Goal: Transaction & Acquisition: Purchase product/service

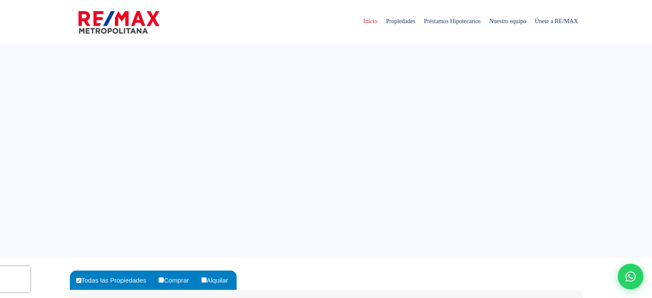
select select
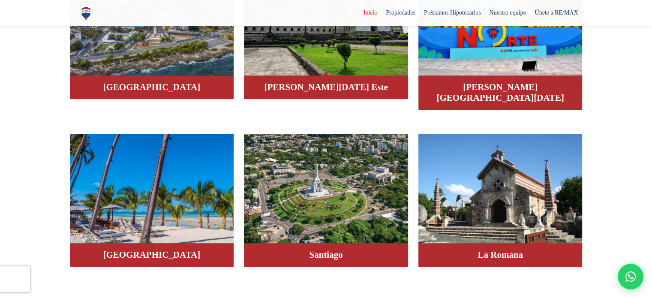
scroll to position [643, 0]
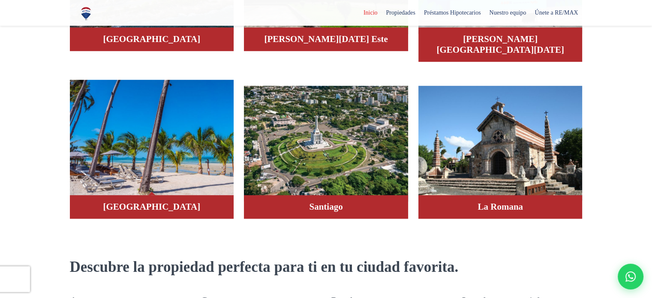
click at [167, 152] on img at bounding box center [152, 138] width 164 height 116
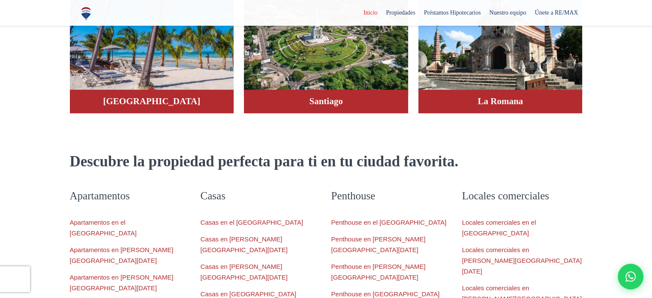
scroll to position [772, 0]
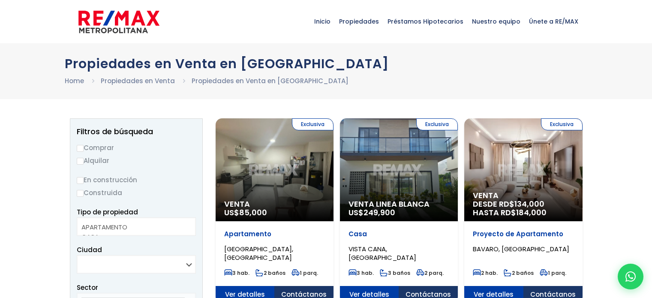
select select
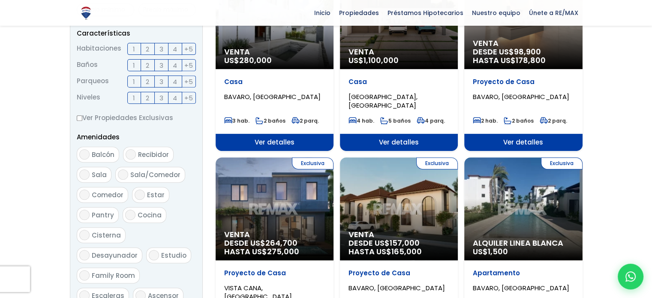
scroll to position [429, 0]
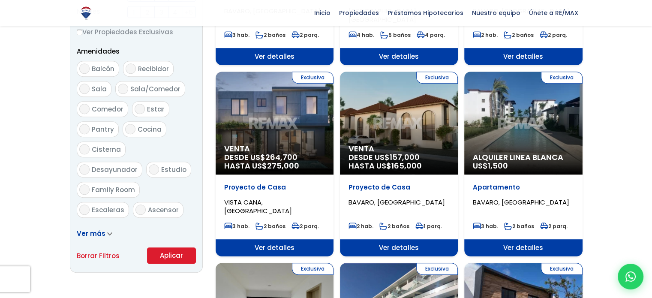
click at [393, 111] on div "Exclusiva Venta DESDE US$ 157,000 HASTA US$ 165,000" at bounding box center [399, 123] width 118 height 103
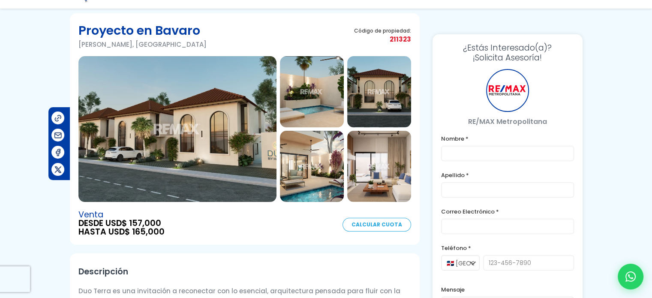
scroll to position [43, 0]
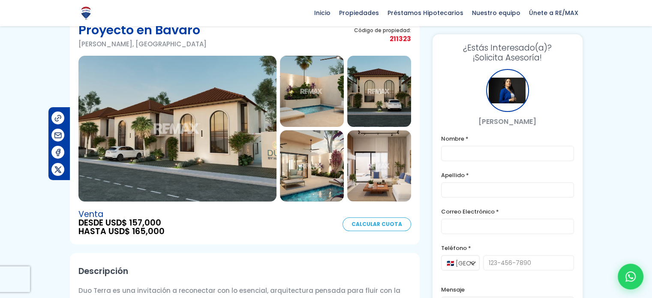
click at [204, 121] on img at bounding box center [177, 129] width 198 height 146
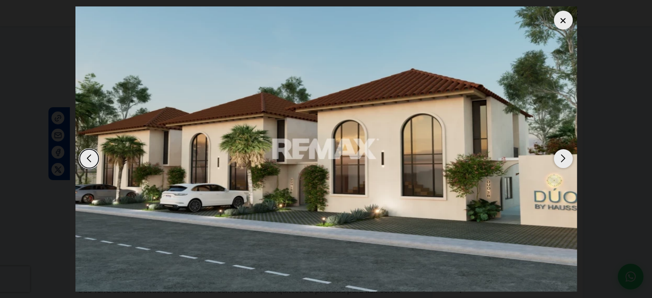
click at [563, 160] on div "Next slide" at bounding box center [563, 158] width 19 height 19
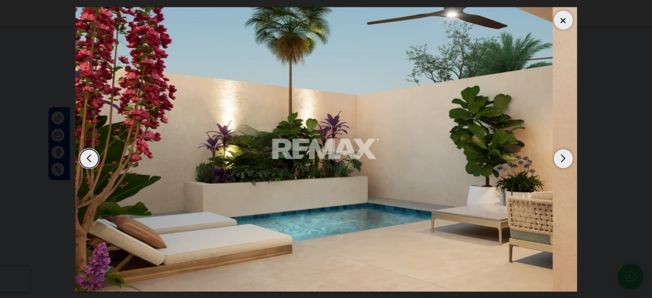
click at [563, 160] on div "Next slide" at bounding box center [563, 158] width 19 height 19
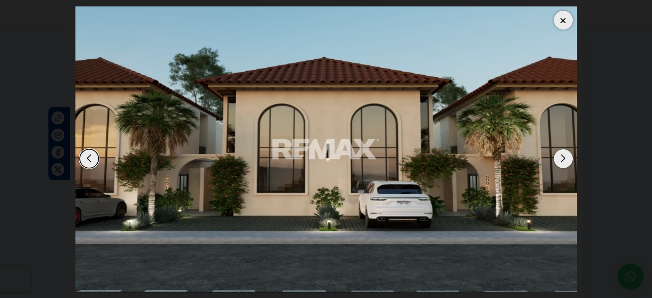
click at [563, 160] on div "Next slide" at bounding box center [563, 158] width 19 height 19
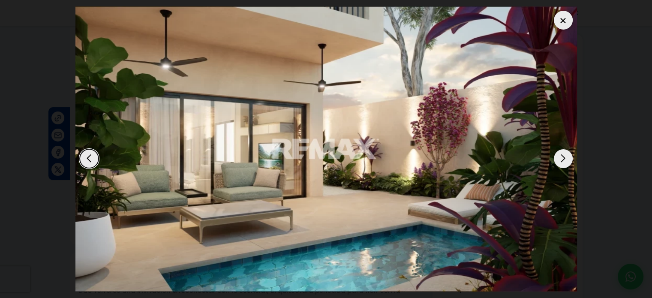
click at [563, 160] on div "Next slide" at bounding box center [563, 158] width 19 height 19
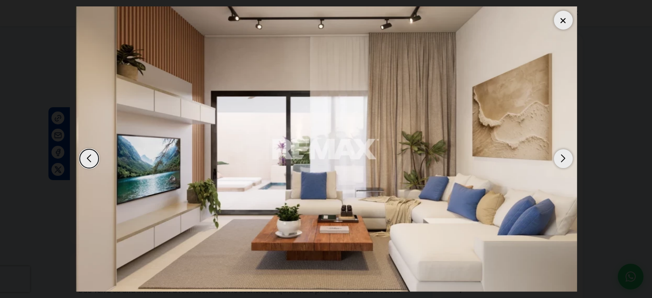
click at [563, 160] on div "Next slide" at bounding box center [563, 158] width 19 height 19
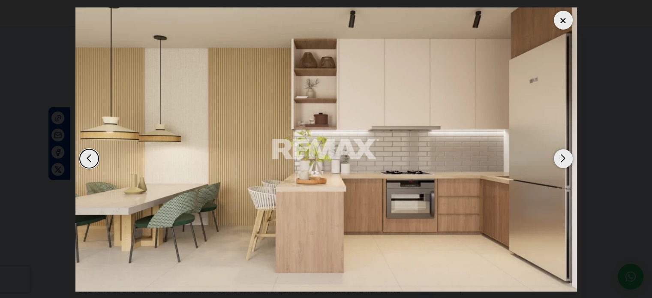
click at [563, 160] on div "Next slide" at bounding box center [563, 158] width 19 height 19
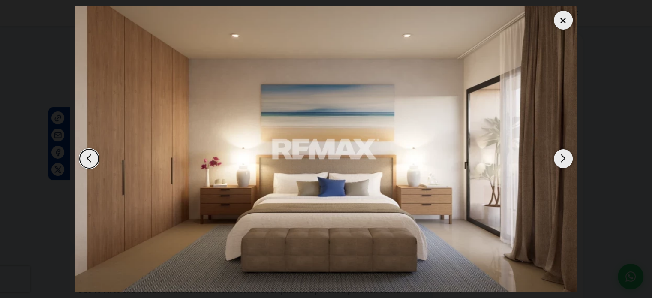
click at [563, 160] on div "Next slide" at bounding box center [563, 158] width 19 height 19
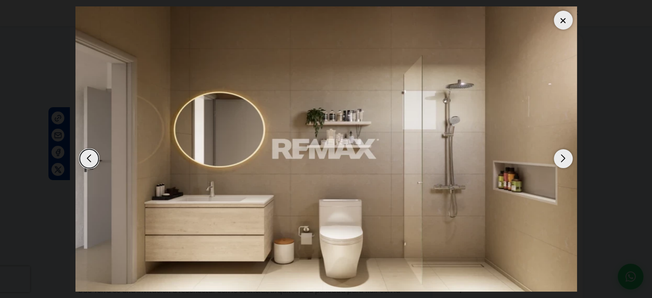
click at [563, 160] on div "Next slide" at bounding box center [563, 158] width 19 height 19
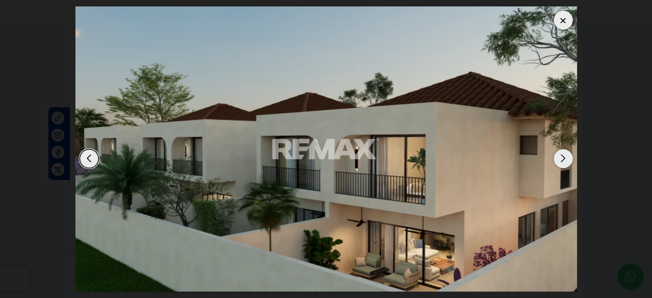
click at [563, 160] on div "Next slide" at bounding box center [563, 158] width 19 height 19
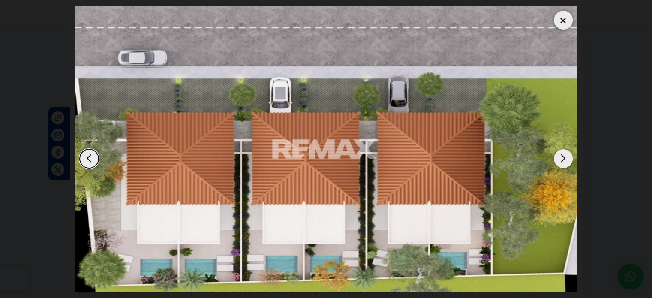
click at [563, 160] on div "Next slide" at bounding box center [563, 158] width 19 height 19
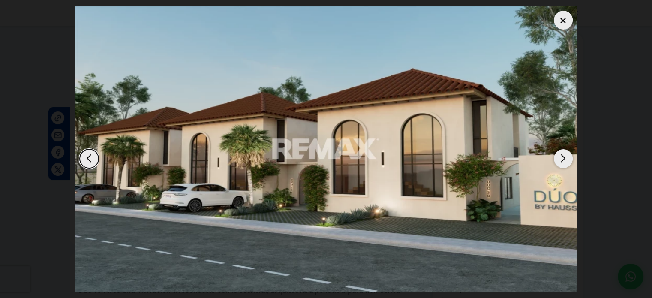
click at [563, 160] on div "Next slide" at bounding box center [563, 158] width 19 height 19
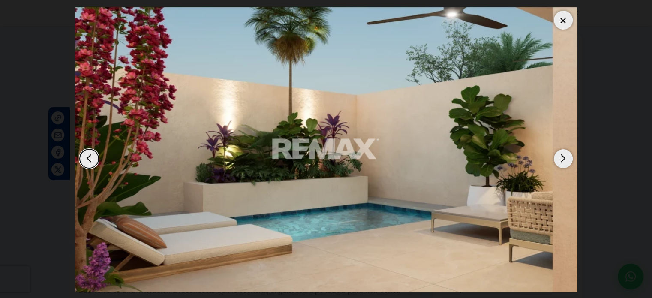
click at [563, 160] on div "Next slide" at bounding box center [563, 158] width 19 height 19
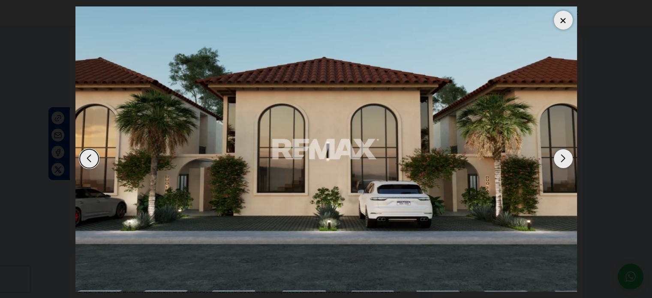
click at [563, 160] on div "Next slide" at bounding box center [563, 158] width 19 height 19
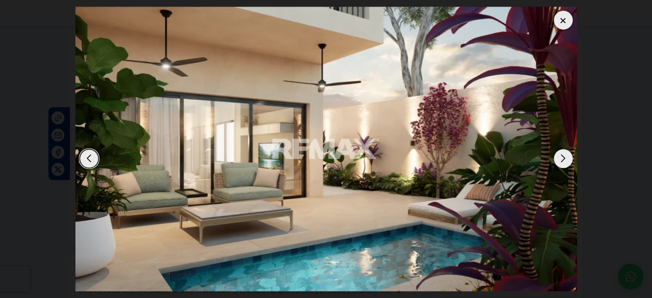
click at [563, 160] on div "Next slide" at bounding box center [563, 158] width 19 height 19
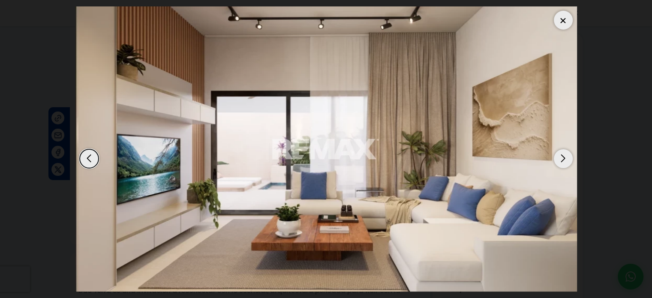
click at [562, 20] on div at bounding box center [563, 20] width 19 height 19
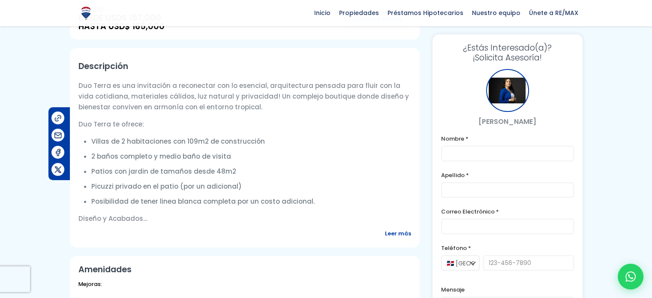
scroll to position [257, 0]
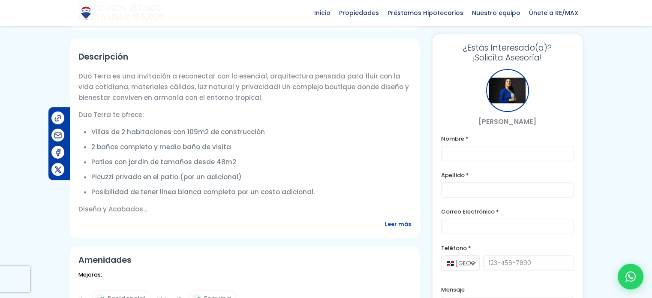
click at [399, 222] on span "Leer más" at bounding box center [398, 224] width 26 height 11
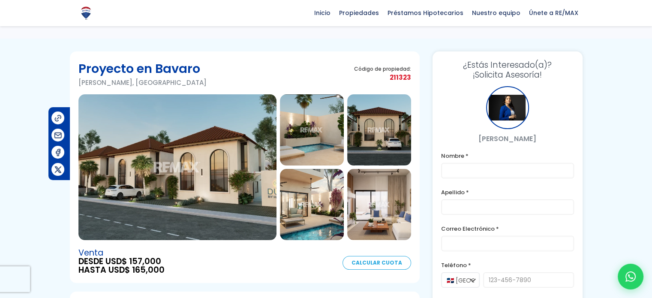
scroll to position [0, 0]
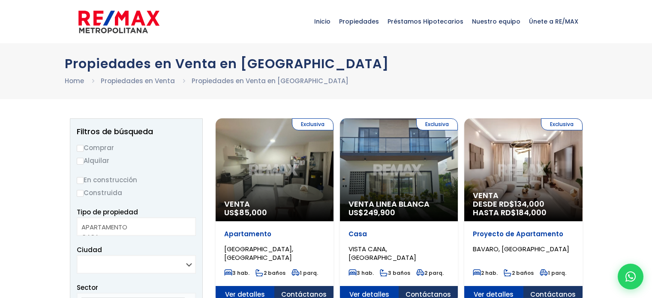
select select
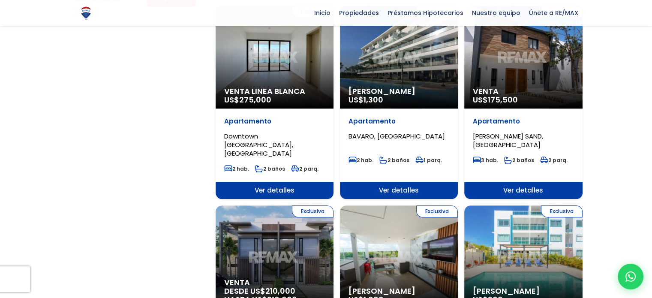
scroll to position [429, 0]
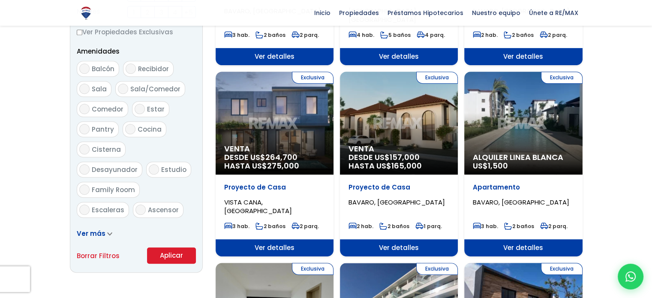
click at [421, 117] on div "Exclusiva Venta DESDE US$ 157,000 HASTA US$ 165,000" at bounding box center [399, 123] width 118 height 103
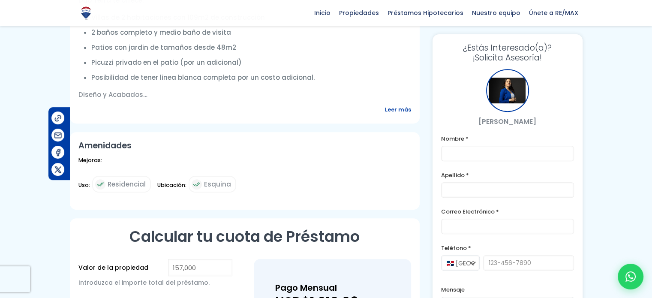
scroll to position [429, 0]
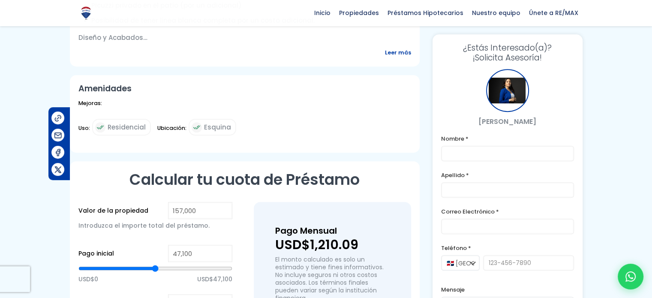
click at [398, 52] on span "Leer más" at bounding box center [398, 52] width 26 height 11
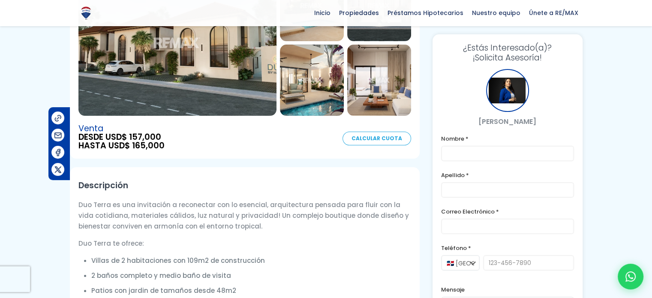
scroll to position [0, 0]
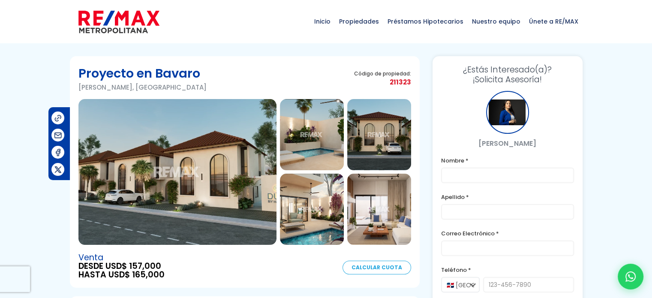
click at [218, 174] on img at bounding box center [177, 172] width 198 height 146
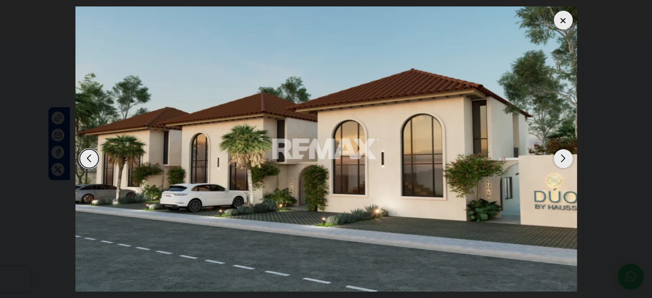
click at [560, 163] on div "Next slide" at bounding box center [563, 158] width 19 height 19
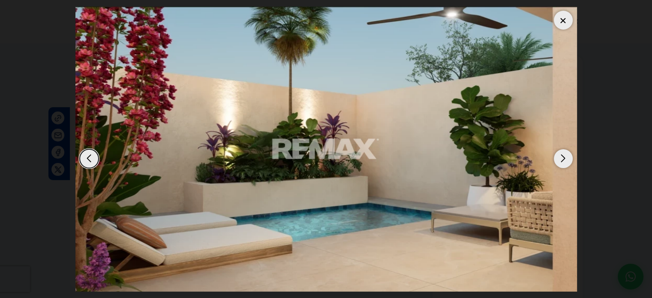
click at [560, 163] on div "Next slide" at bounding box center [563, 158] width 19 height 19
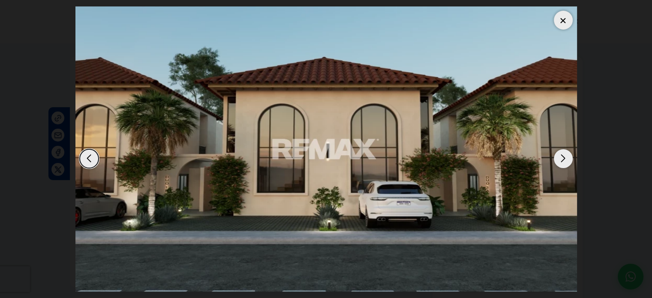
click at [560, 163] on div "Next slide" at bounding box center [563, 158] width 19 height 19
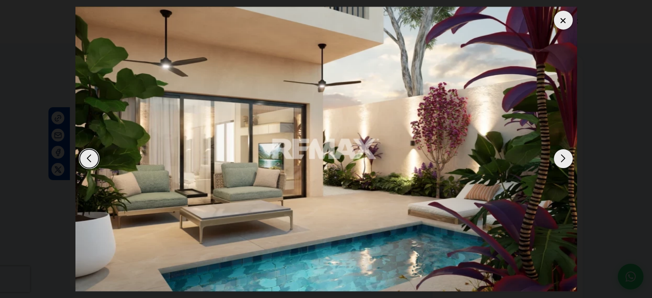
click at [560, 163] on div "Next slide" at bounding box center [563, 158] width 19 height 19
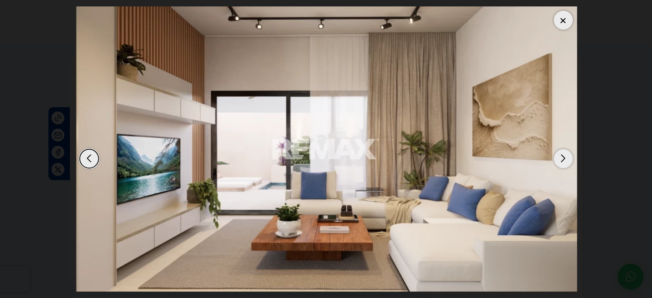
click at [560, 163] on div "Next slide" at bounding box center [563, 158] width 19 height 19
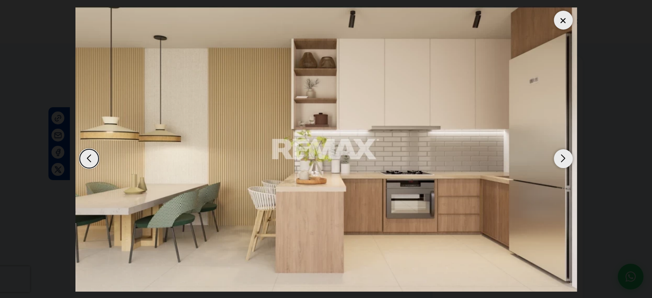
click at [79, 162] on img "6 / 10" at bounding box center [326, 148] width 502 height 285
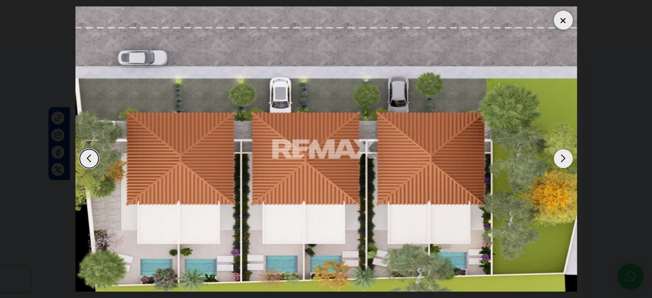
click at [84, 160] on div "Previous slide" at bounding box center [89, 158] width 19 height 19
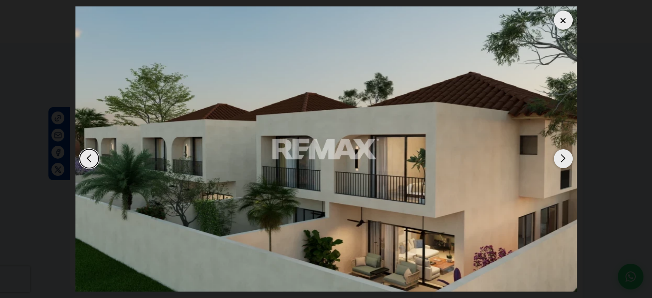
click at [562, 155] on div "Next slide" at bounding box center [563, 158] width 19 height 19
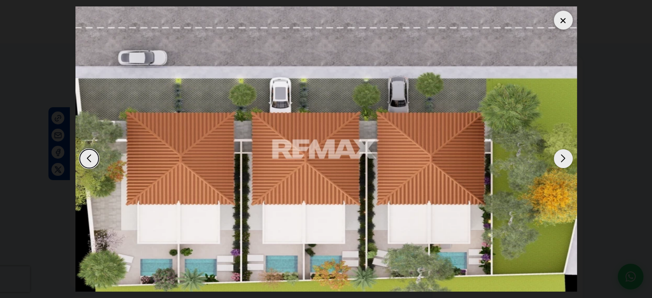
click at [562, 155] on div "Next slide" at bounding box center [563, 158] width 19 height 19
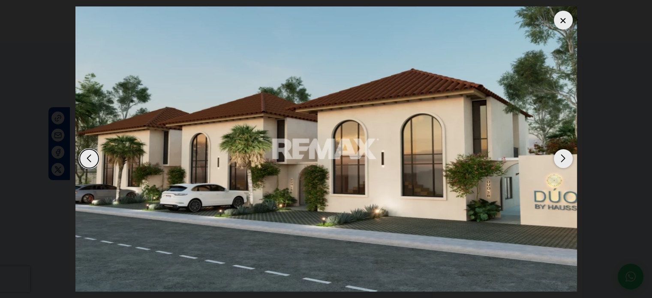
click at [562, 155] on div "Next slide" at bounding box center [563, 158] width 19 height 19
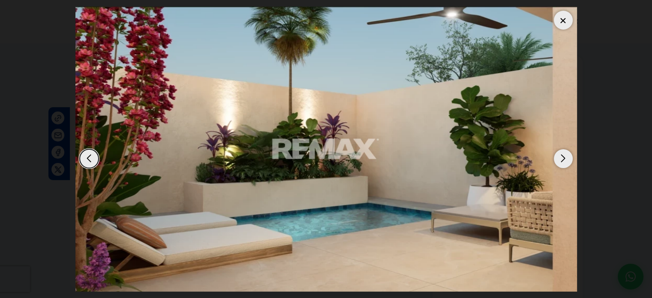
click at [562, 155] on div "Next slide" at bounding box center [563, 158] width 19 height 19
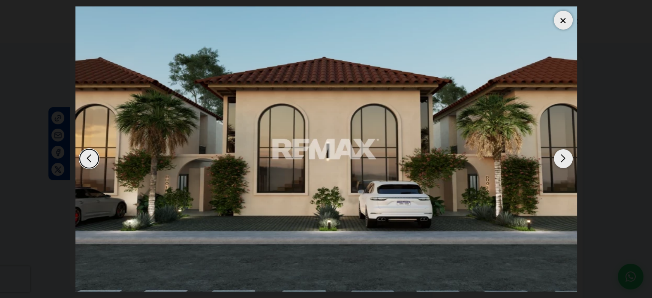
click at [562, 155] on div "Next slide" at bounding box center [563, 158] width 19 height 19
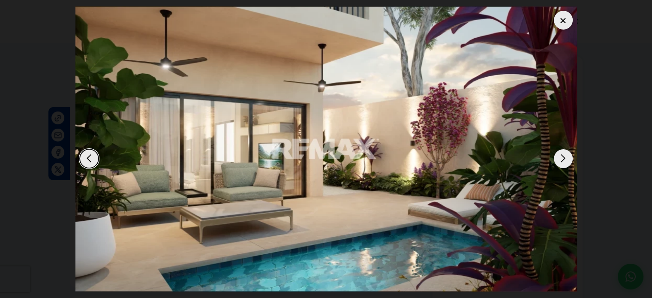
click at [562, 155] on div "Next slide" at bounding box center [563, 158] width 19 height 19
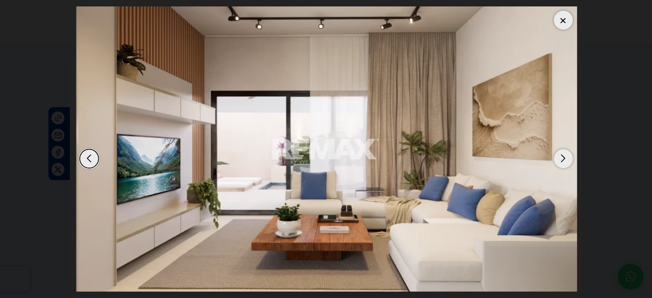
click at [562, 155] on div "Next slide" at bounding box center [563, 158] width 19 height 19
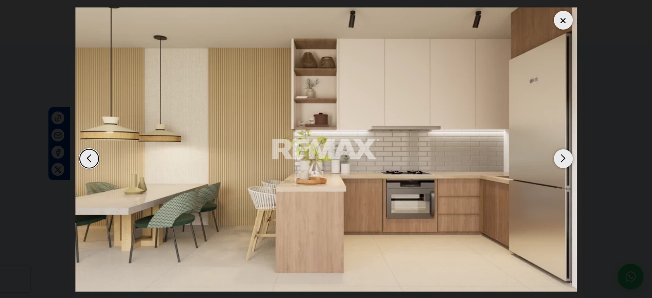
click at [86, 162] on div "Previous slide" at bounding box center [89, 158] width 19 height 19
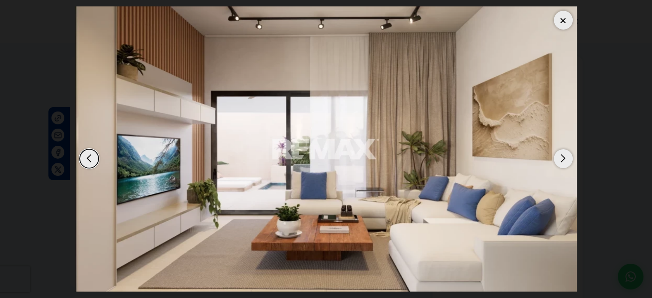
click at [564, 160] on div "Next slide" at bounding box center [563, 158] width 19 height 19
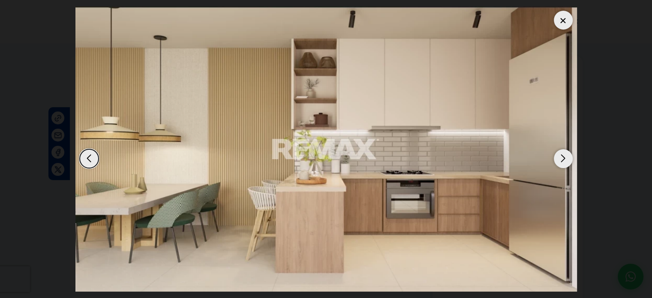
click at [564, 160] on div "Next slide" at bounding box center [563, 158] width 19 height 19
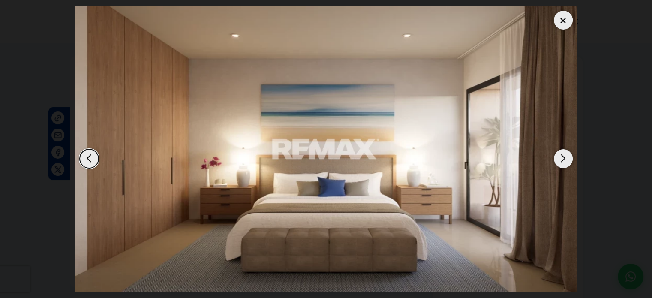
click at [565, 159] on div "Next slide" at bounding box center [563, 158] width 19 height 19
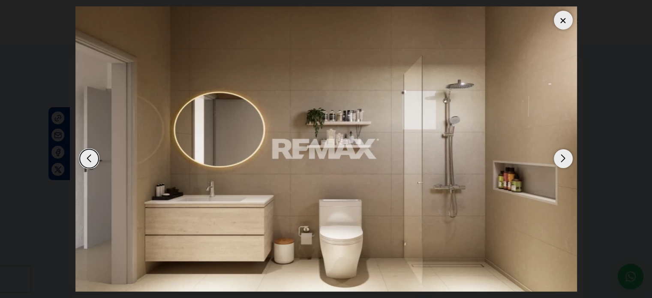
click at [565, 159] on div "Next slide" at bounding box center [563, 158] width 19 height 19
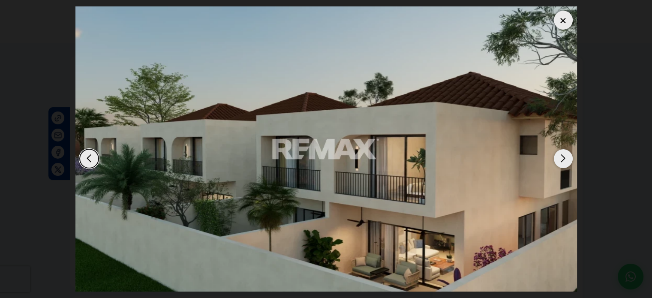
click at [565, 159] on div "Next slide" at bounding box center [563, 158] width 19 height 19
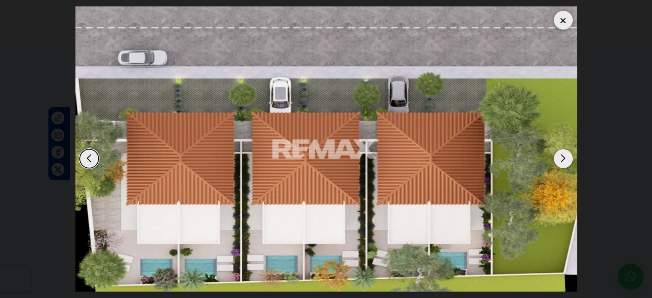
click at [565, 159] on div "Next slide" at bounding box center [563, 158] width 19 height 19
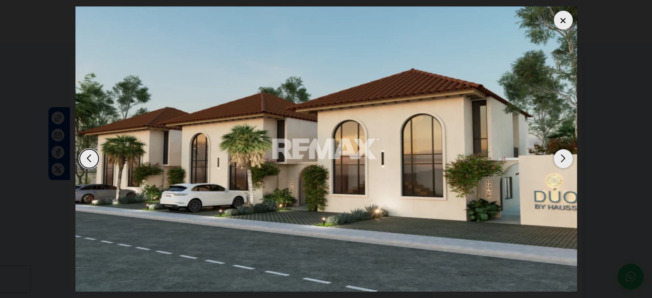
click at [565, 159] on div "Next slide" at bounding box center [563, 158] width 19 height 19
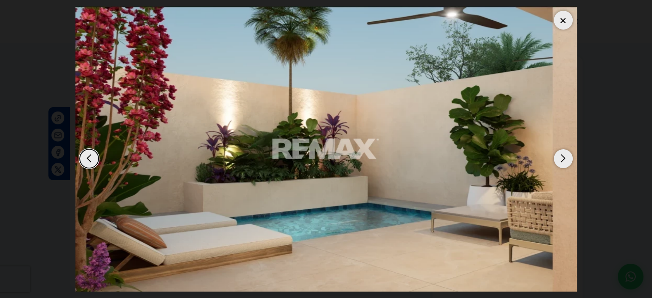
click at [565, 159] on div "Next slide" at bounding box center [563, 158] width 19 height 19
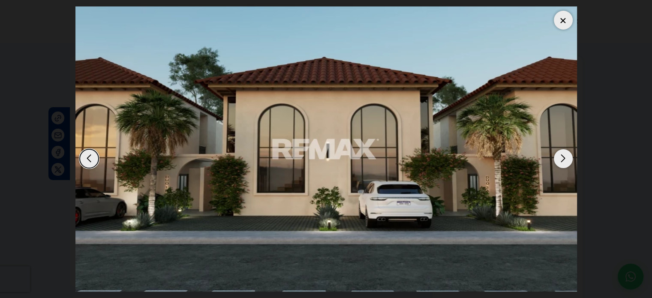
click at [565, 159] on div "Next slide" at bounding box center [563, 158] width 19 height 19
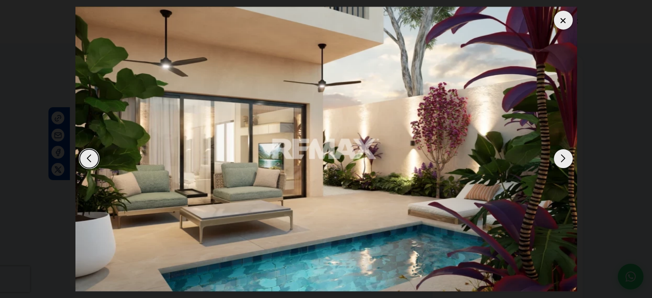
click at [565, 159] on div "Next slide" at bounding box center [563, 158] width 19 height 19
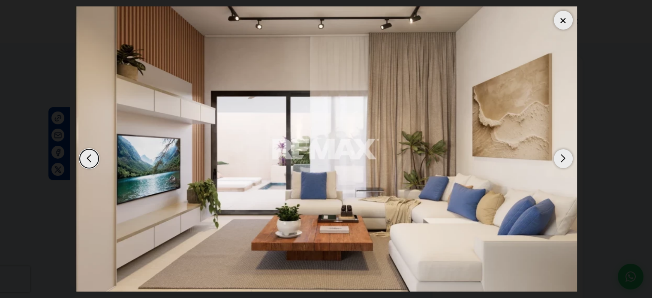
click at [559, 18] on div at bounding box center [563, 20] width 19 height 19
